Goal: Task Accomplishment & Management: Manage account settings

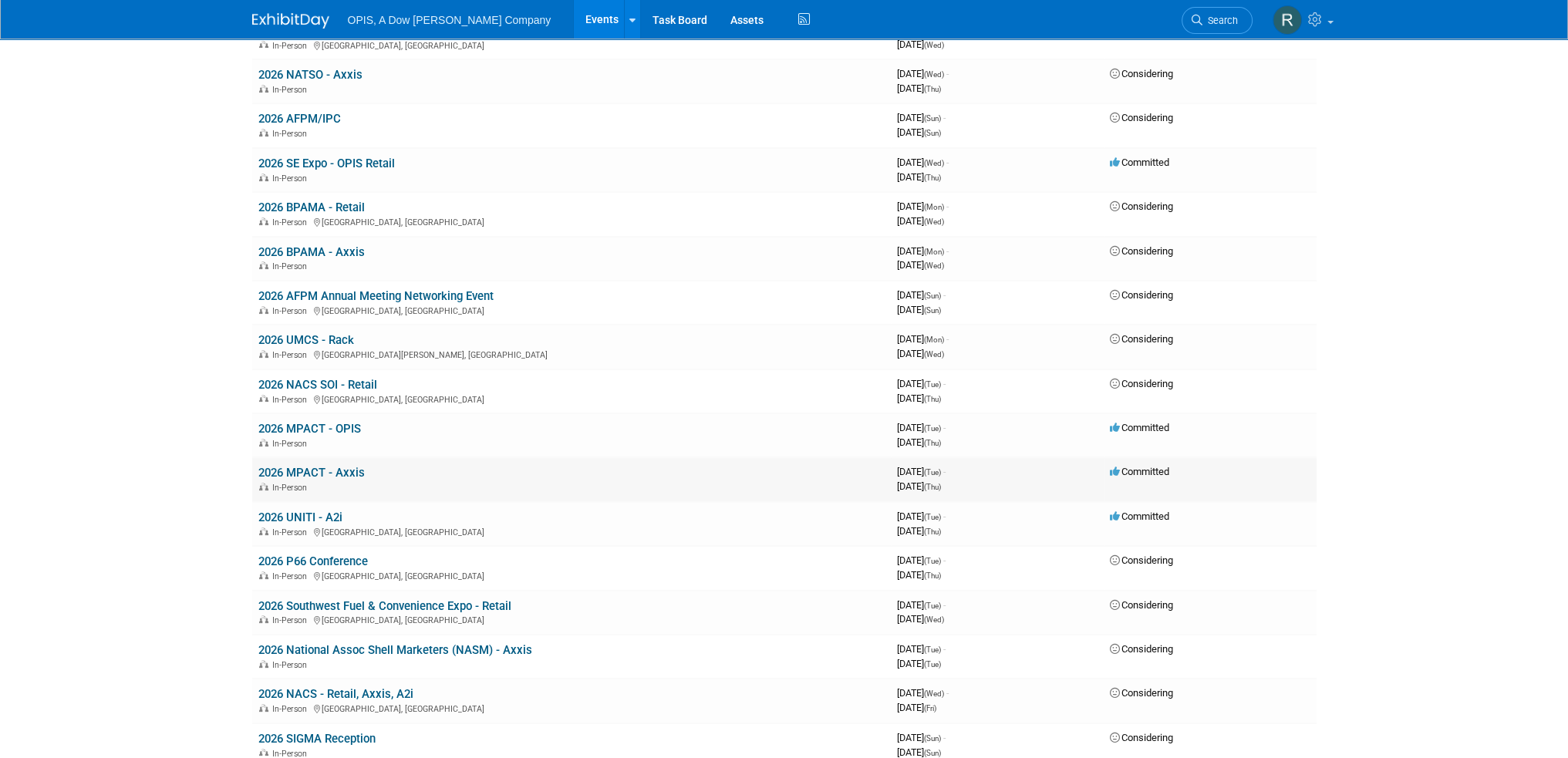
scroll to position [463, 0]
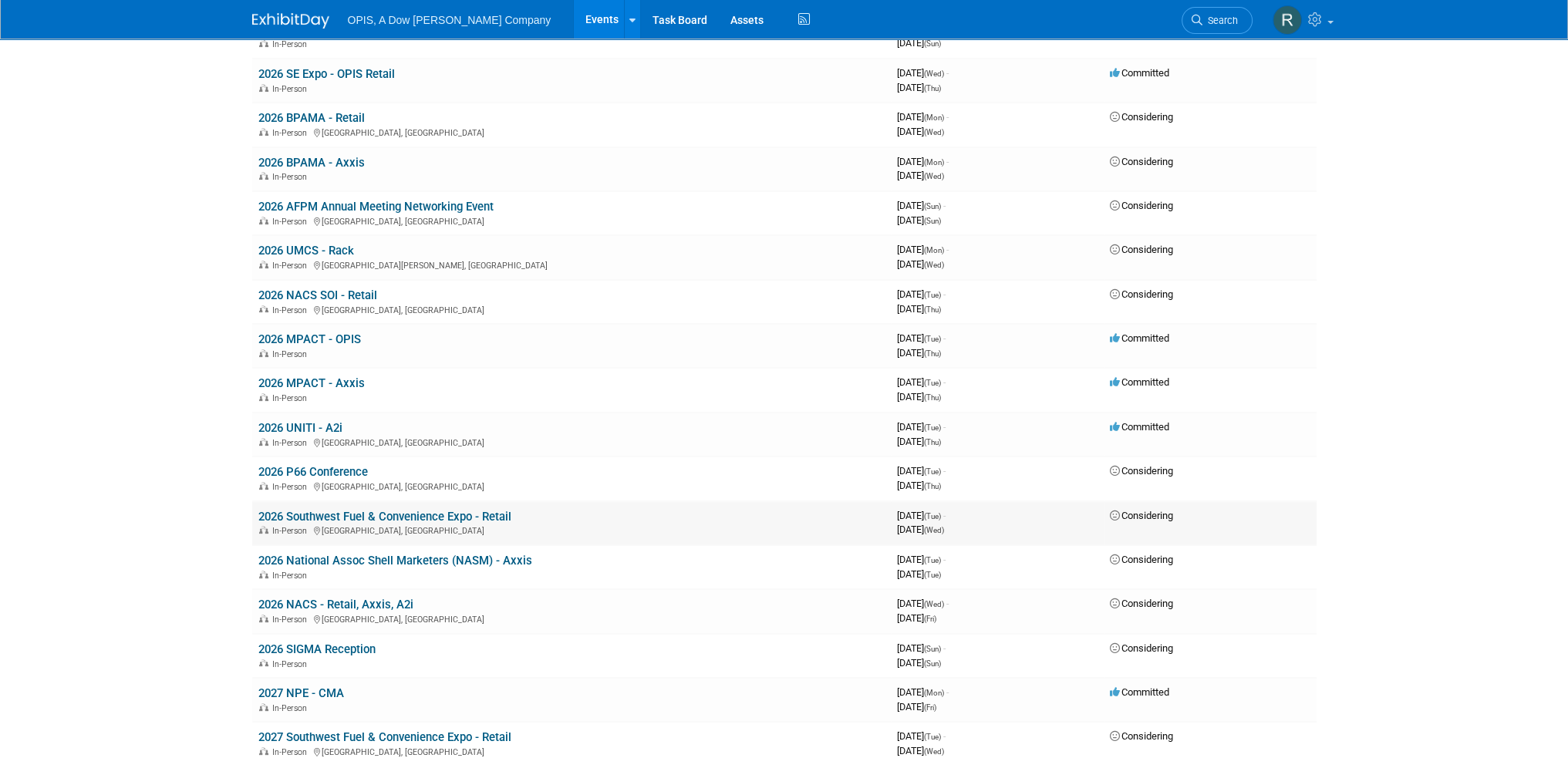
click at [349, 510] on link "2026 Southwest Fuel & Convenience Expo - Retail" at bounding box center [385, 516] width 253 height 14
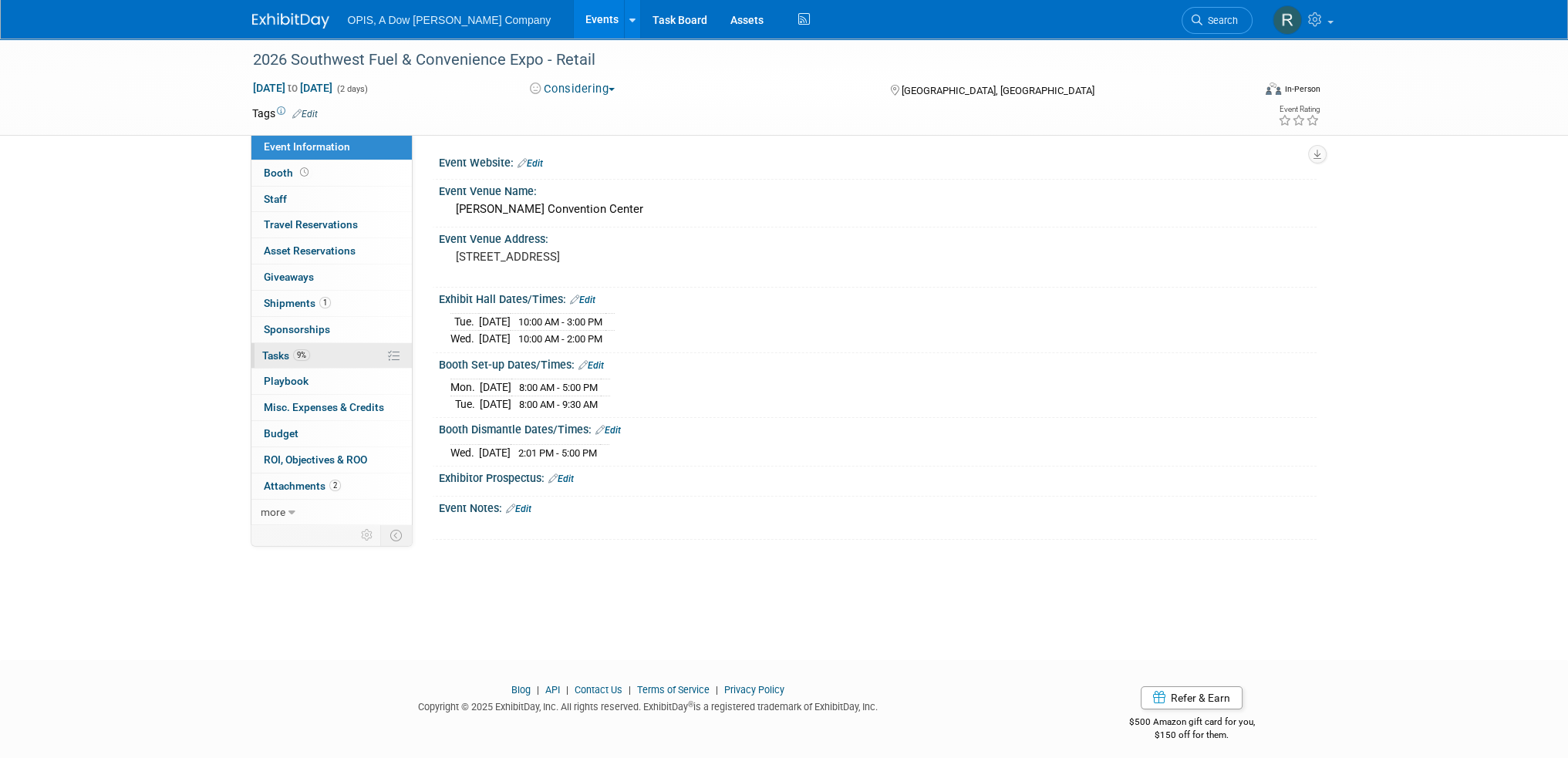
click at [286, 351] on span "Tasks 9%" at bounding box center [286, 355] width 48 height 13
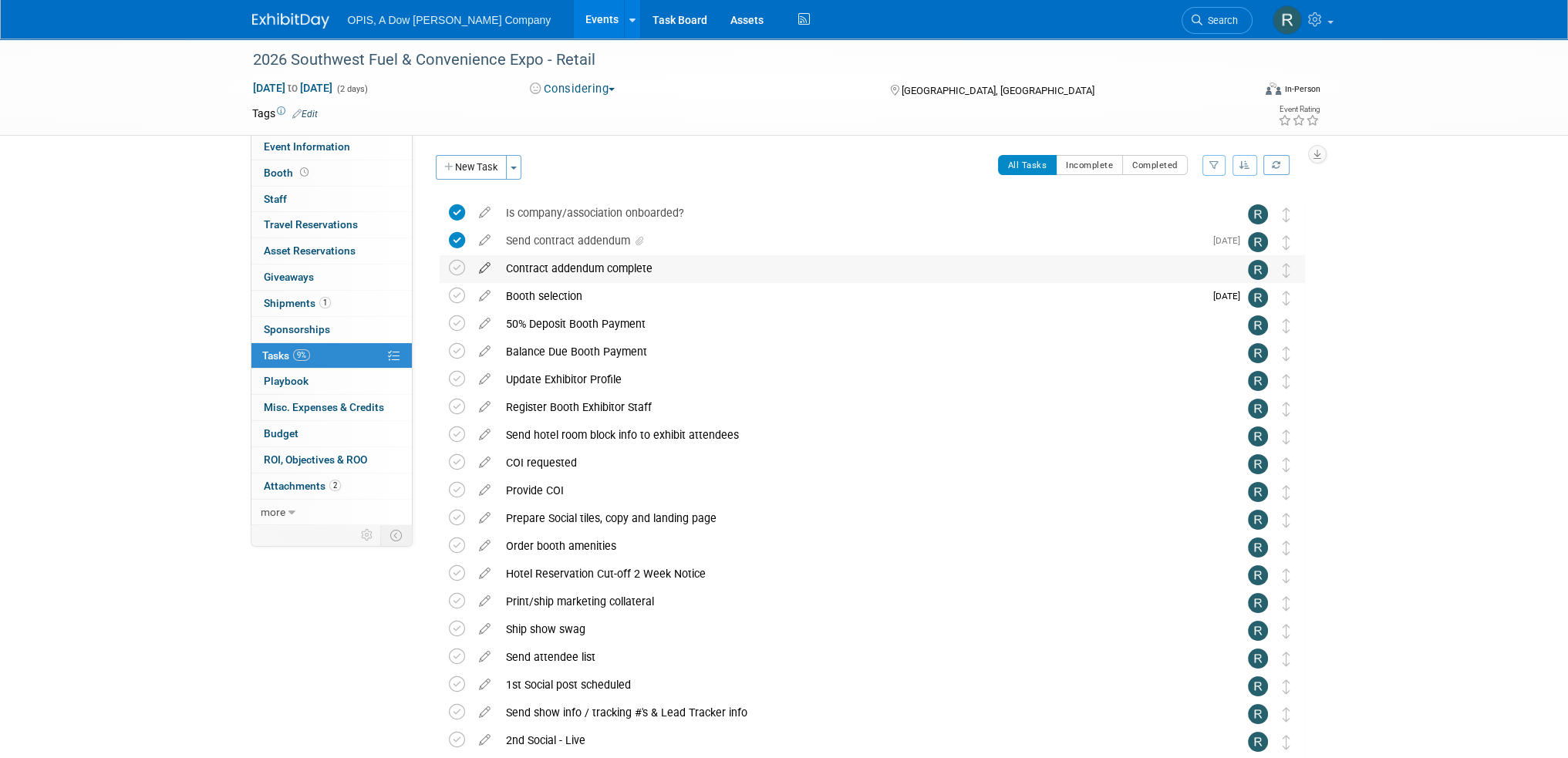
click at [478, 273] on icon at bounding box center [484, 264] width 27 height 19
select select "8"
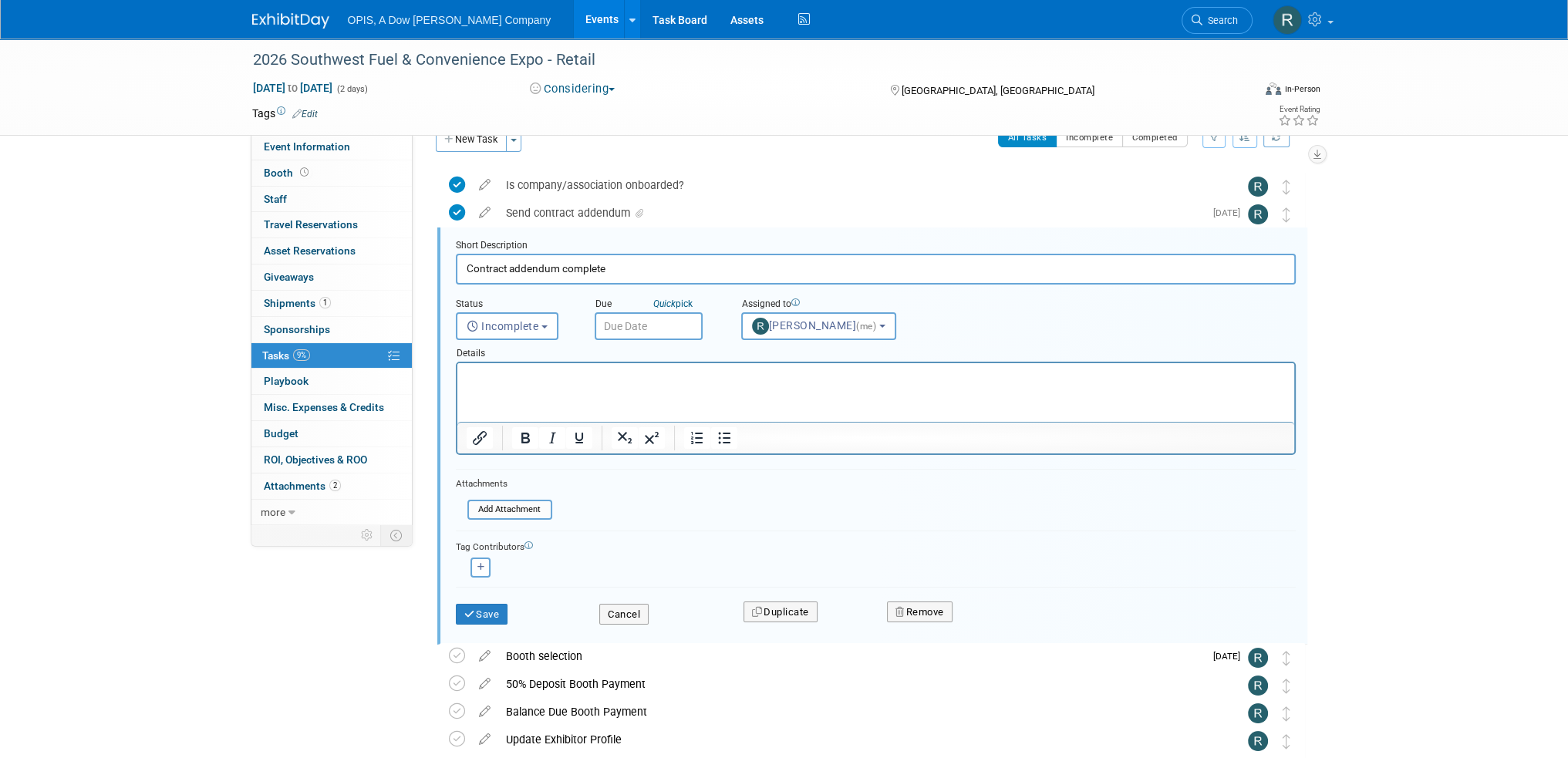
scroll to position [29, 0]
click at [498, 323] on span "Incomplete" at bounding box center [503, 324] width 73 height 13
drag, startPoint x: 494, startPoint y: 393, endPoint x: 42, endPoint y: 33, distance: 577.8
click at [494, 393] on label "Completed" at bounding box center [506, 391] width 84 height 25
click at [459, 393] on input "Completed" at bounding box center [454, 389] width 10 height 10
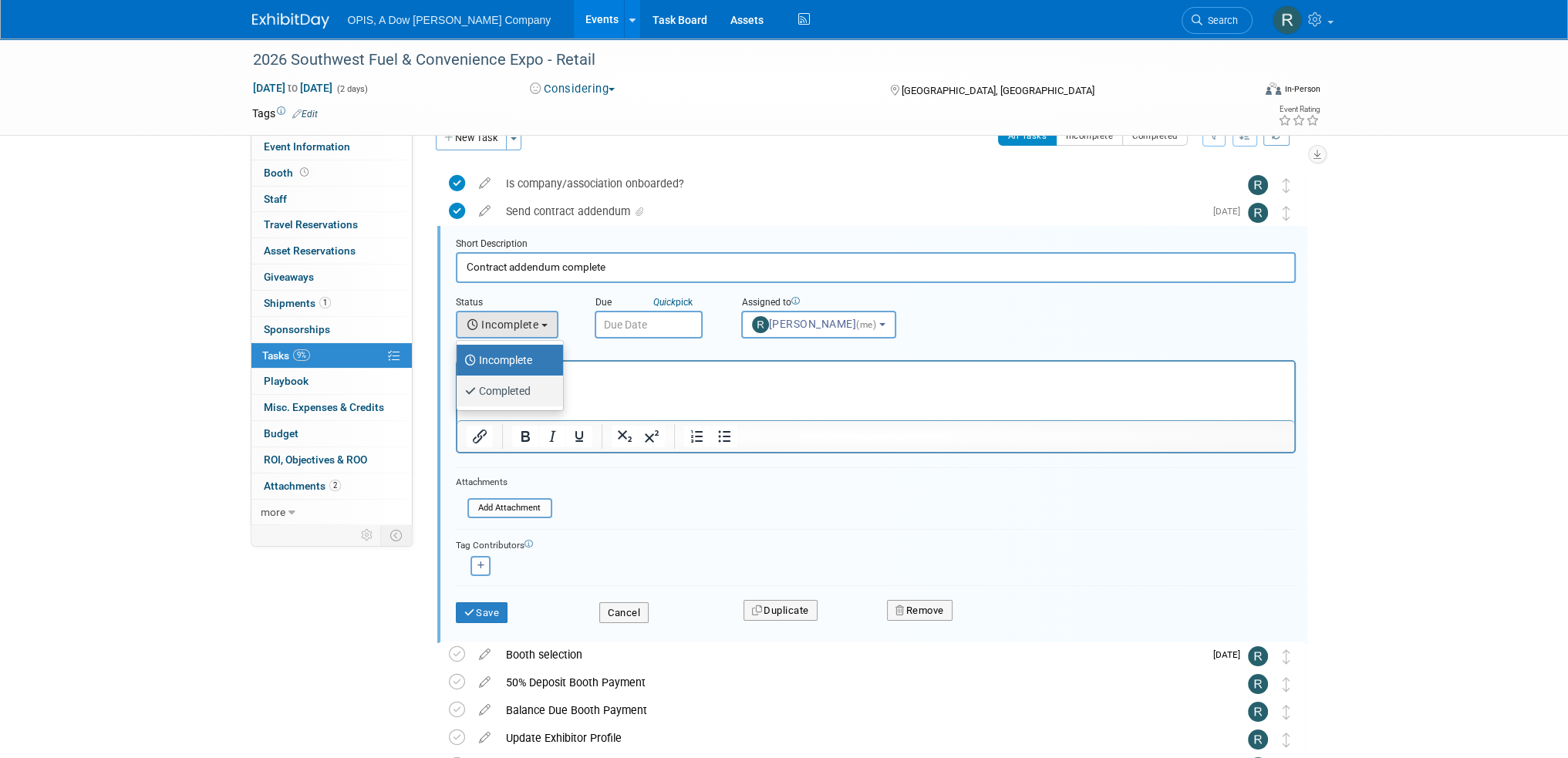
select select "3"
click at [632, 327] on input "text" at bounding box center [648, 324] width 108 height 28
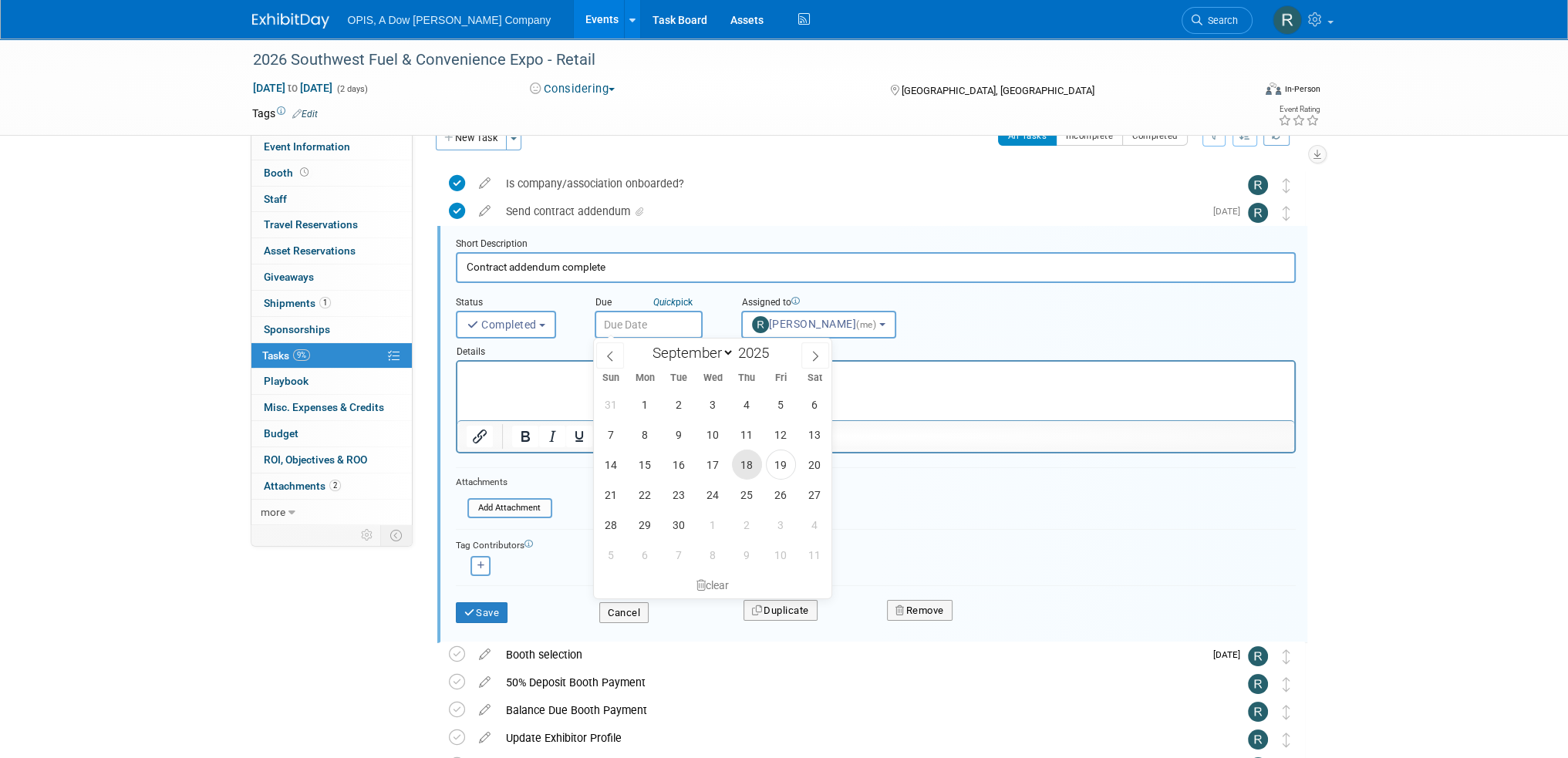
click at [743, 459] on span "18" at bounding box center [746, 464] width 30 height 30
type input "[DATE]"
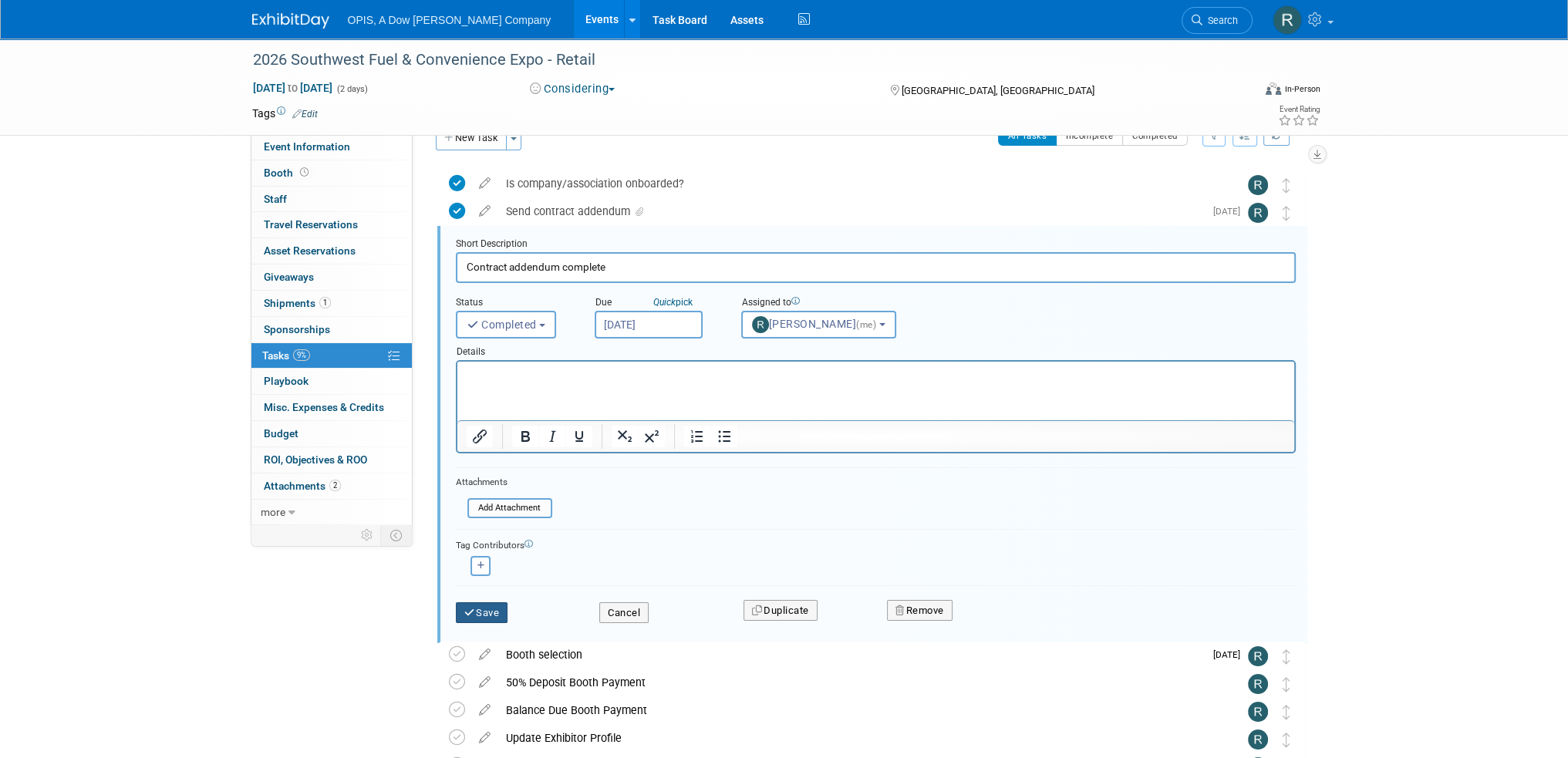
click at [494, 603] on button "Save" at bounding box center [483, 613] width 53 height 22
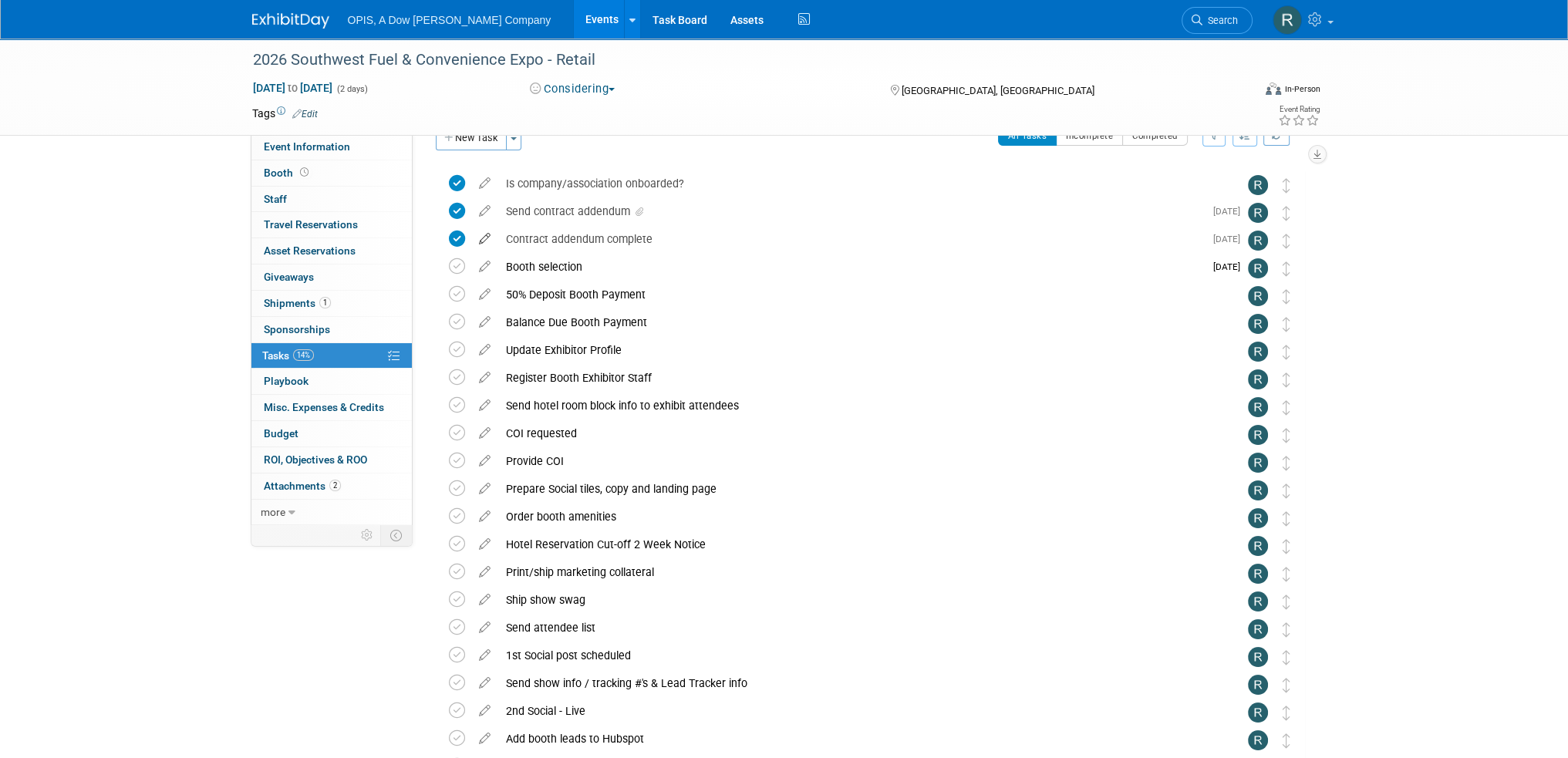
click at [487, 237] on icon at bounding box center [484, 235] width 27 height 19
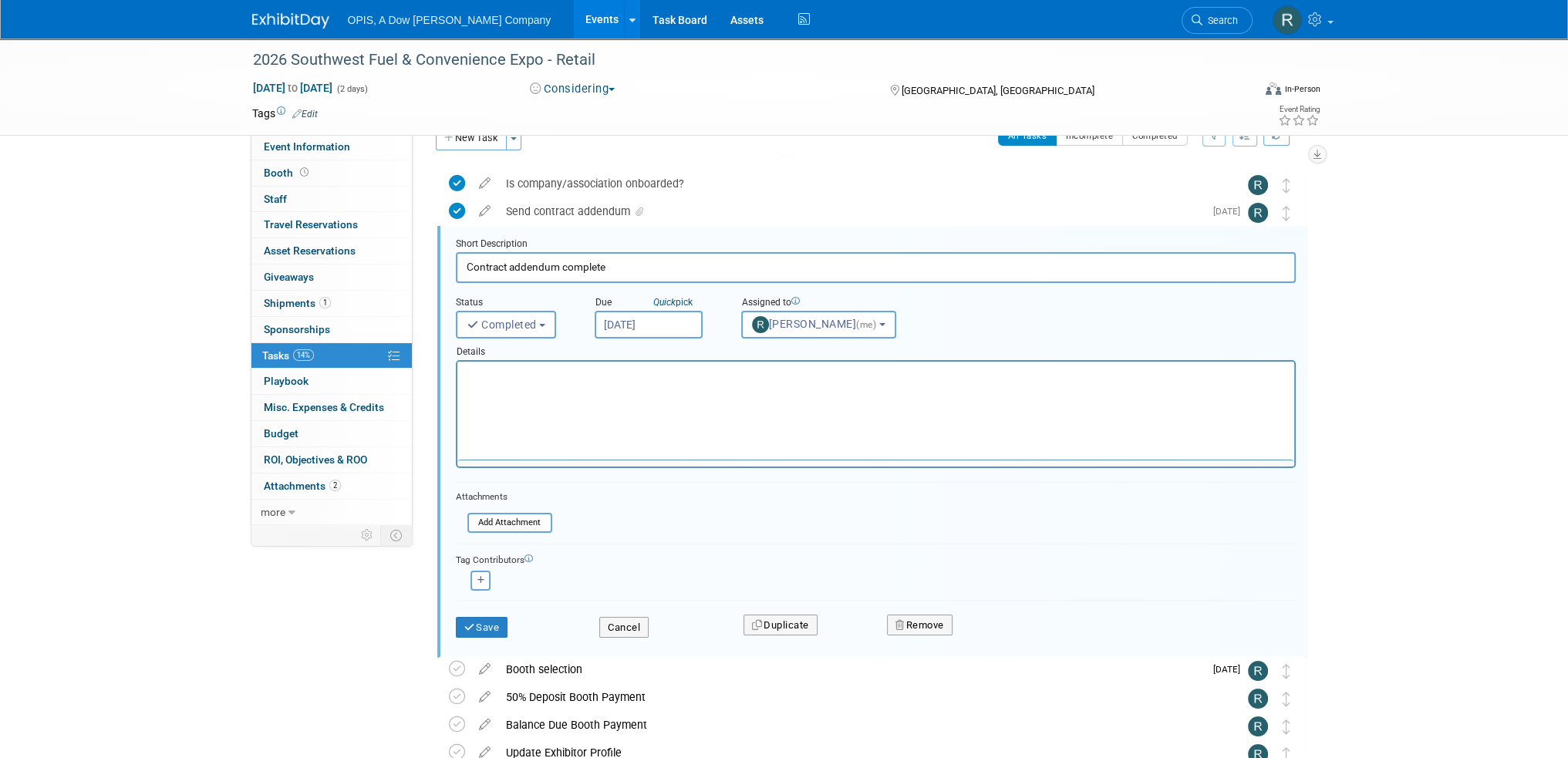
scroll to position [0, 0]
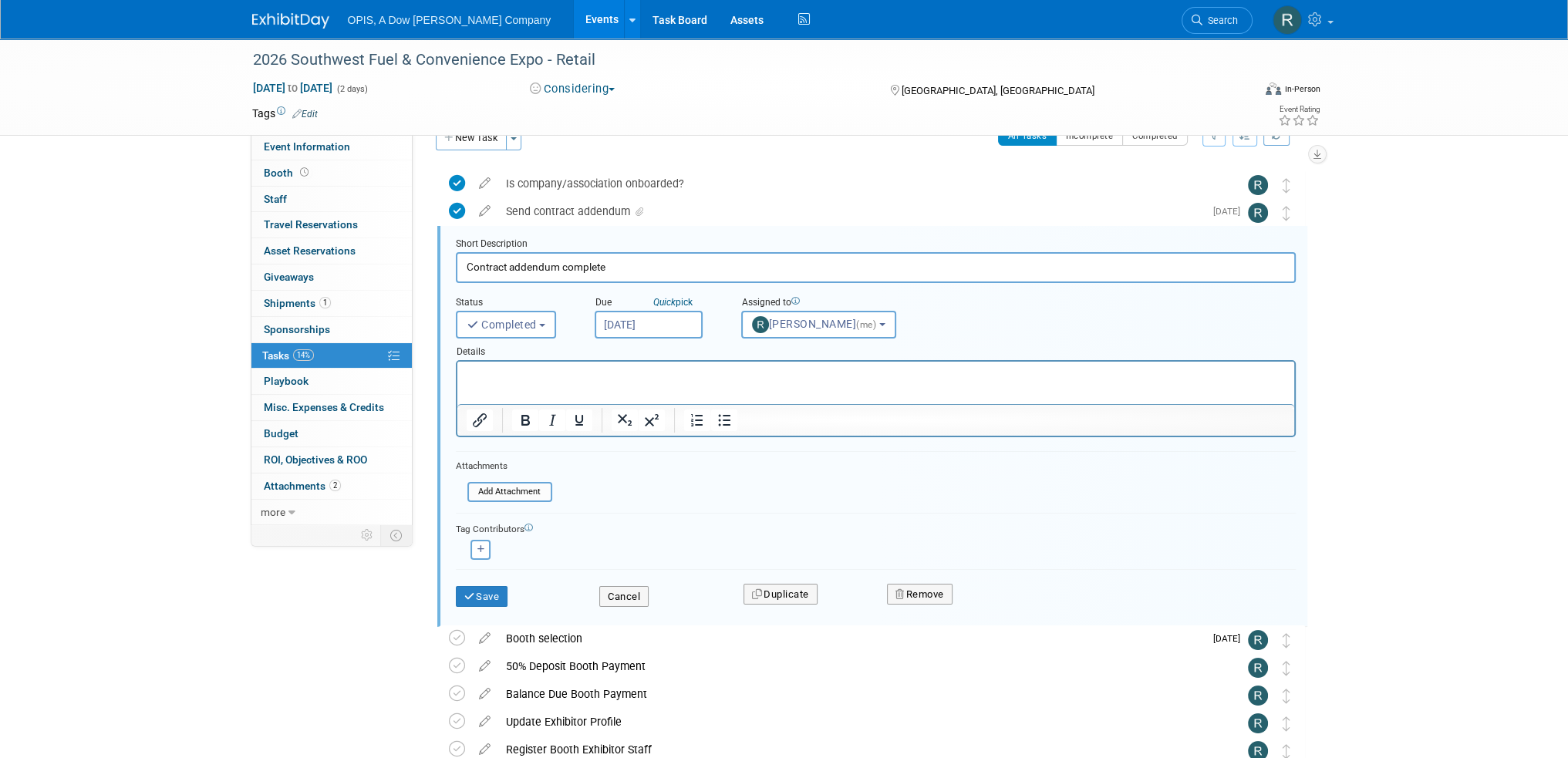
click at [644, 324] on input "[DATE]" at bounding box center [648, 324] width 108 height 28
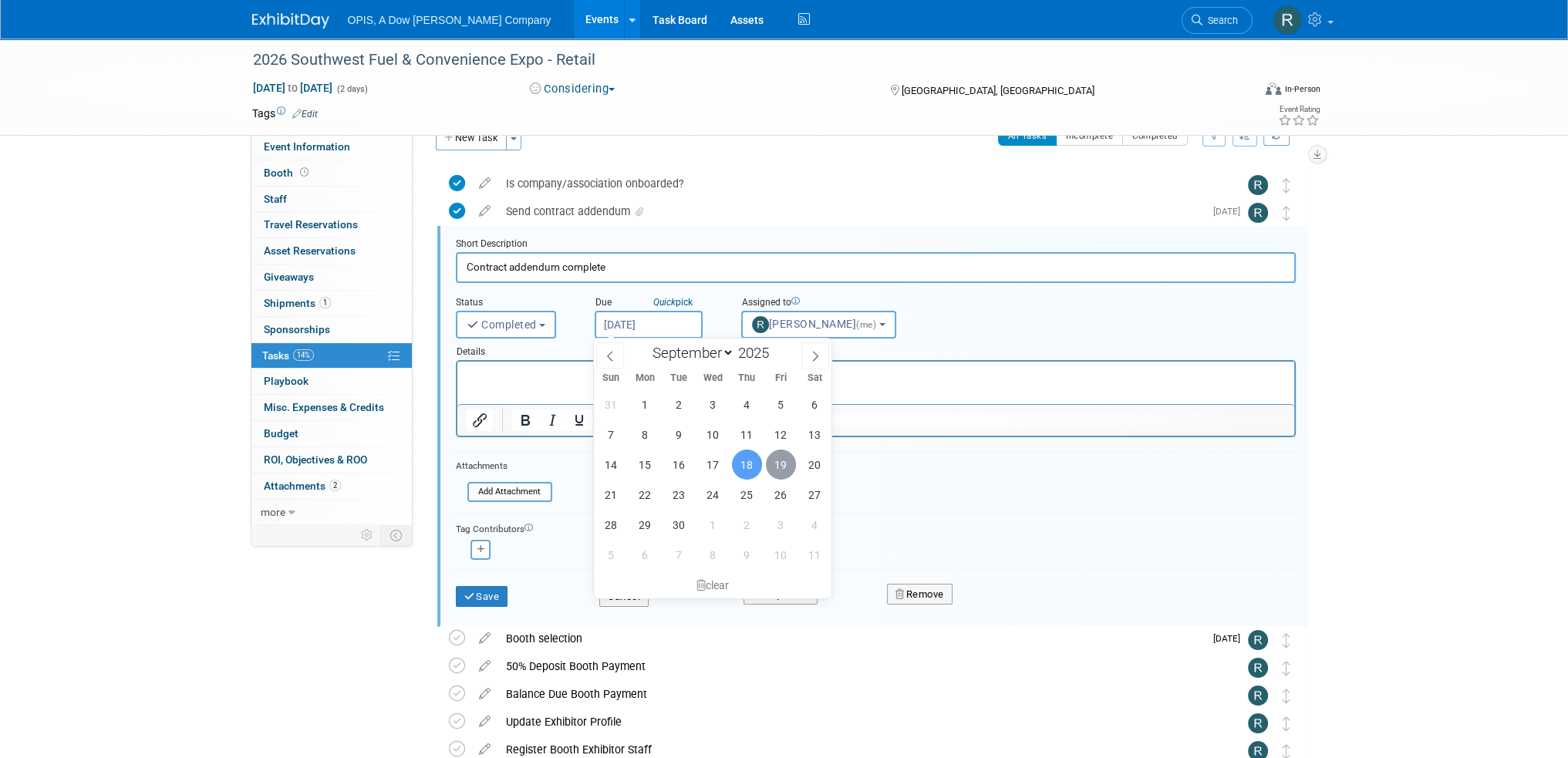
click at [772, 468] on span "19" at bounding box center [781, 464] width 30 height 30
type input "[DATE]"
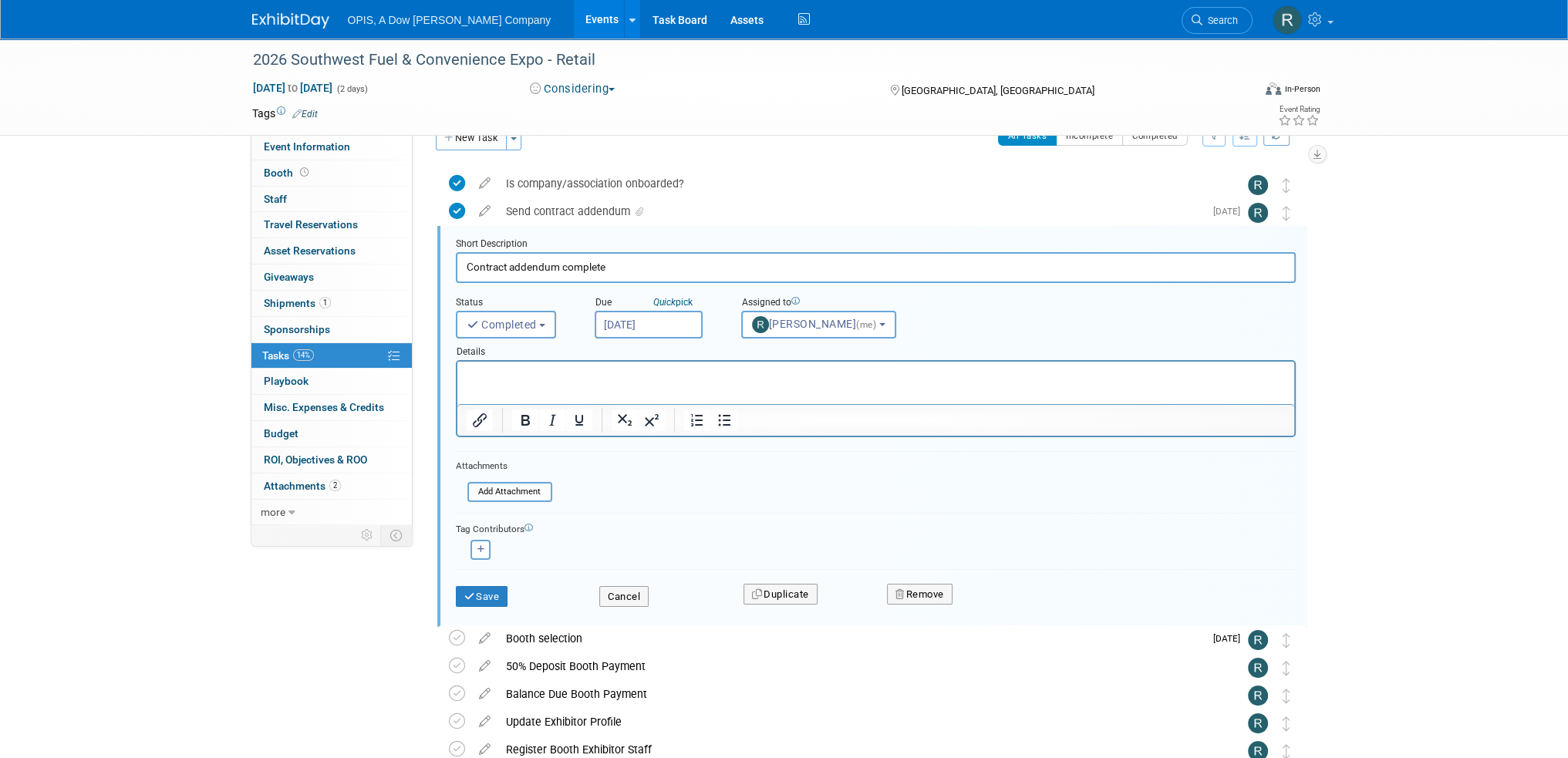
click at [584, 376] on p "Rich Text Area. Press ALT-0 for help." at bounding box center [875, 375] width 819 height 15
click at [498, 588] on button "Save" at bounding box center [483, 597] width 53 height 22
